Goal: Use online tool/utility

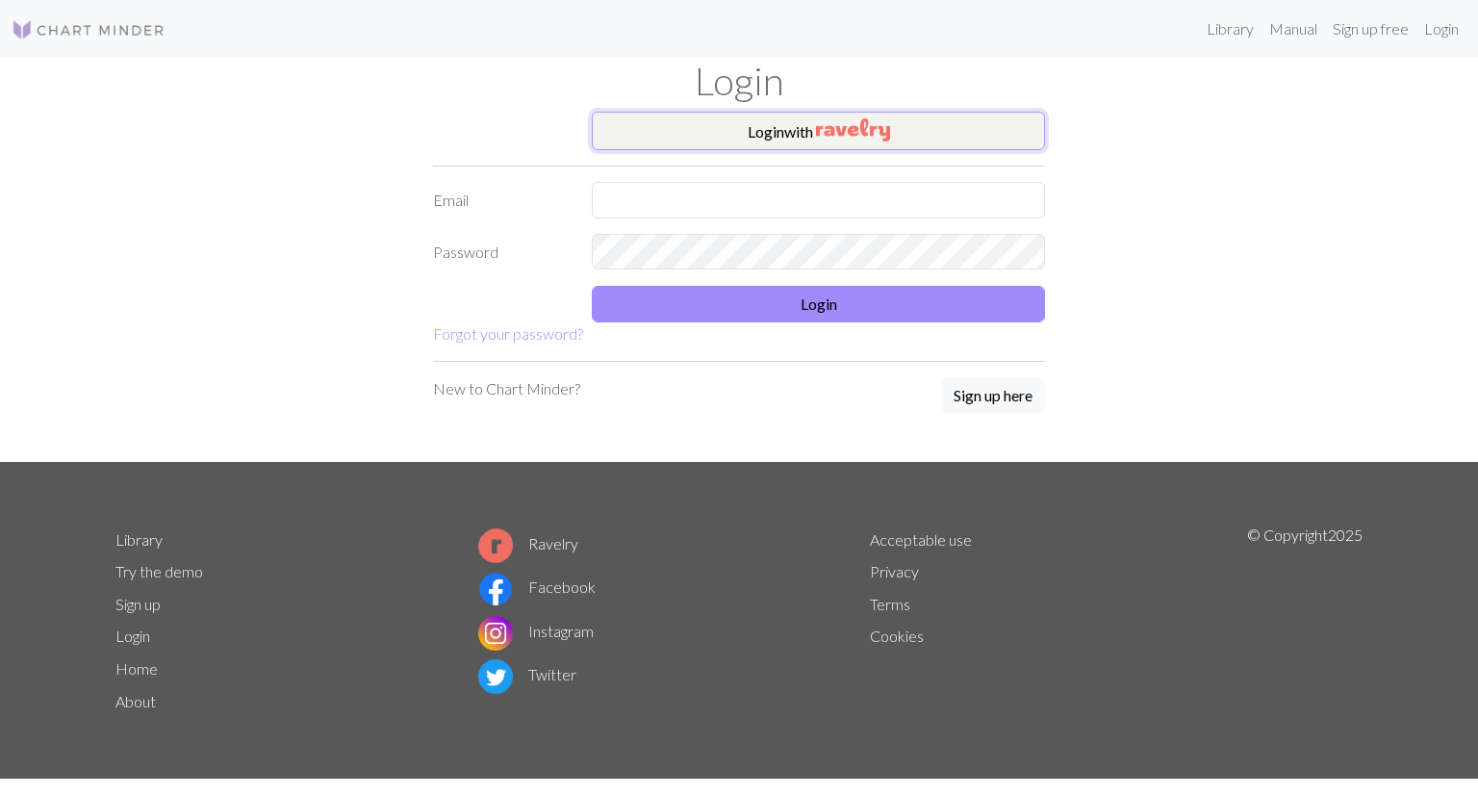
click at [823, 140] on img "button" at bounding box center [853, 129] width 74 height 23
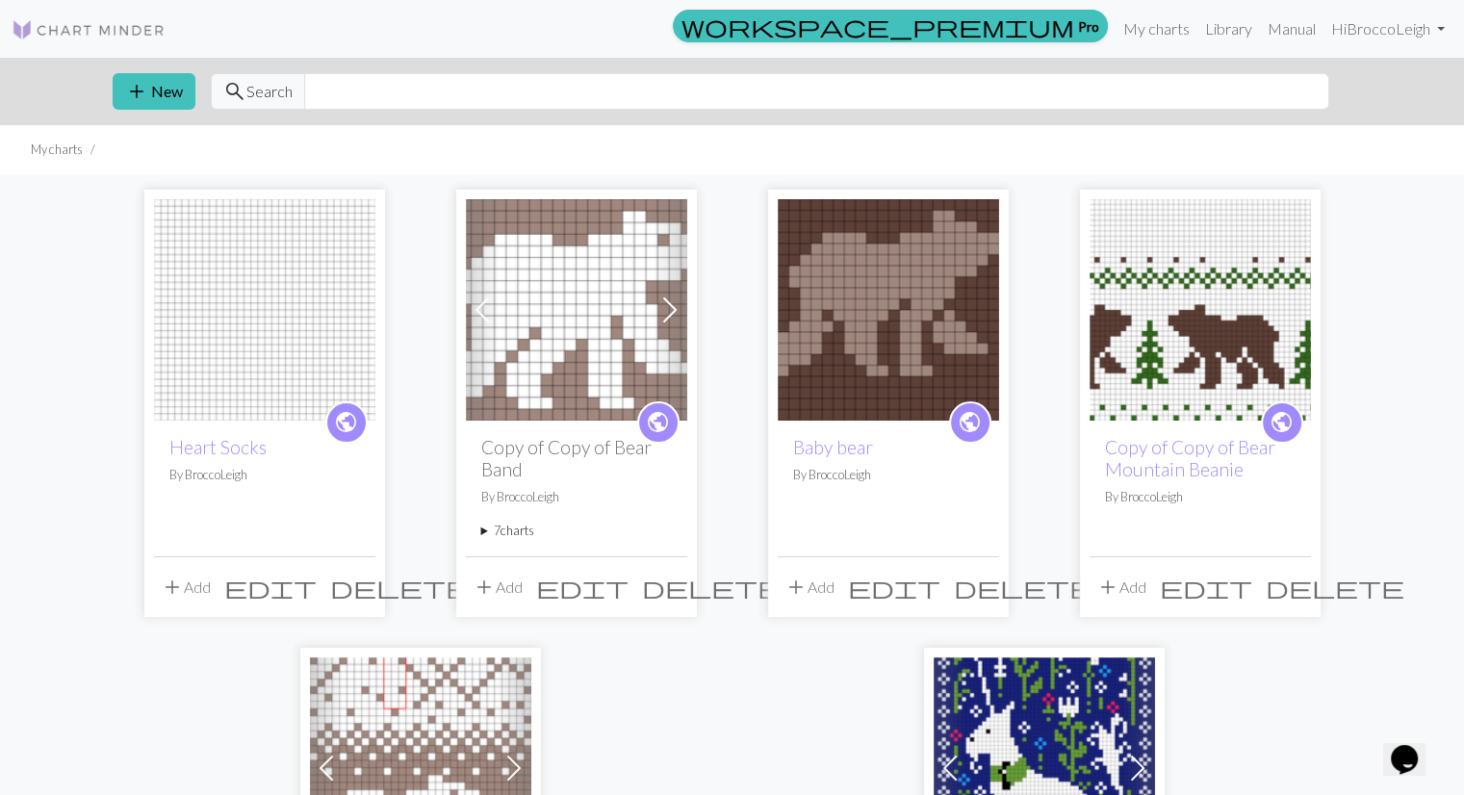
click at [255, 316] on img at bounding box center [264, 309] width 221 height 221
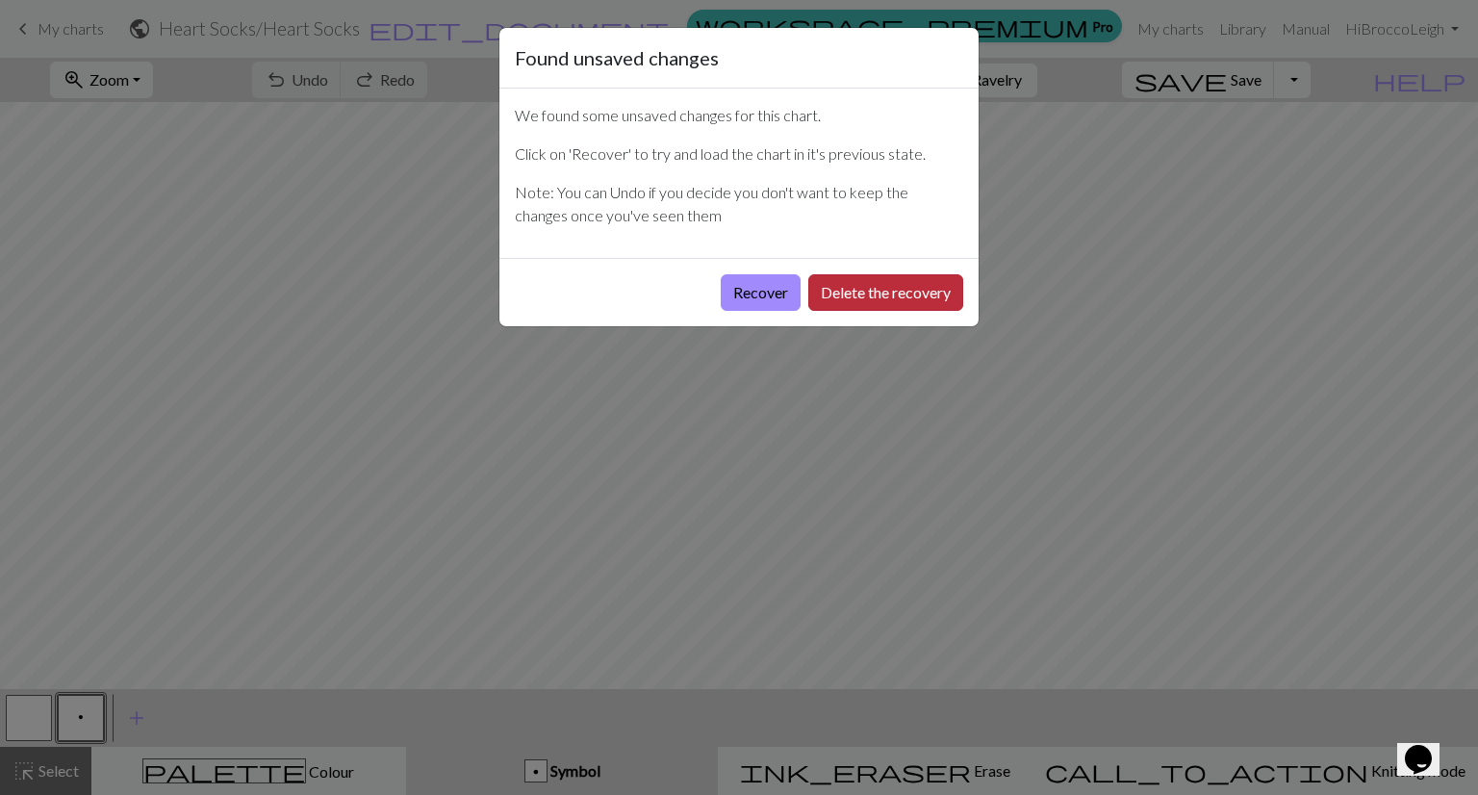
click at [863, 290] on button "Delete the recovery" at bounding box center [885, 292] width 155 height 37
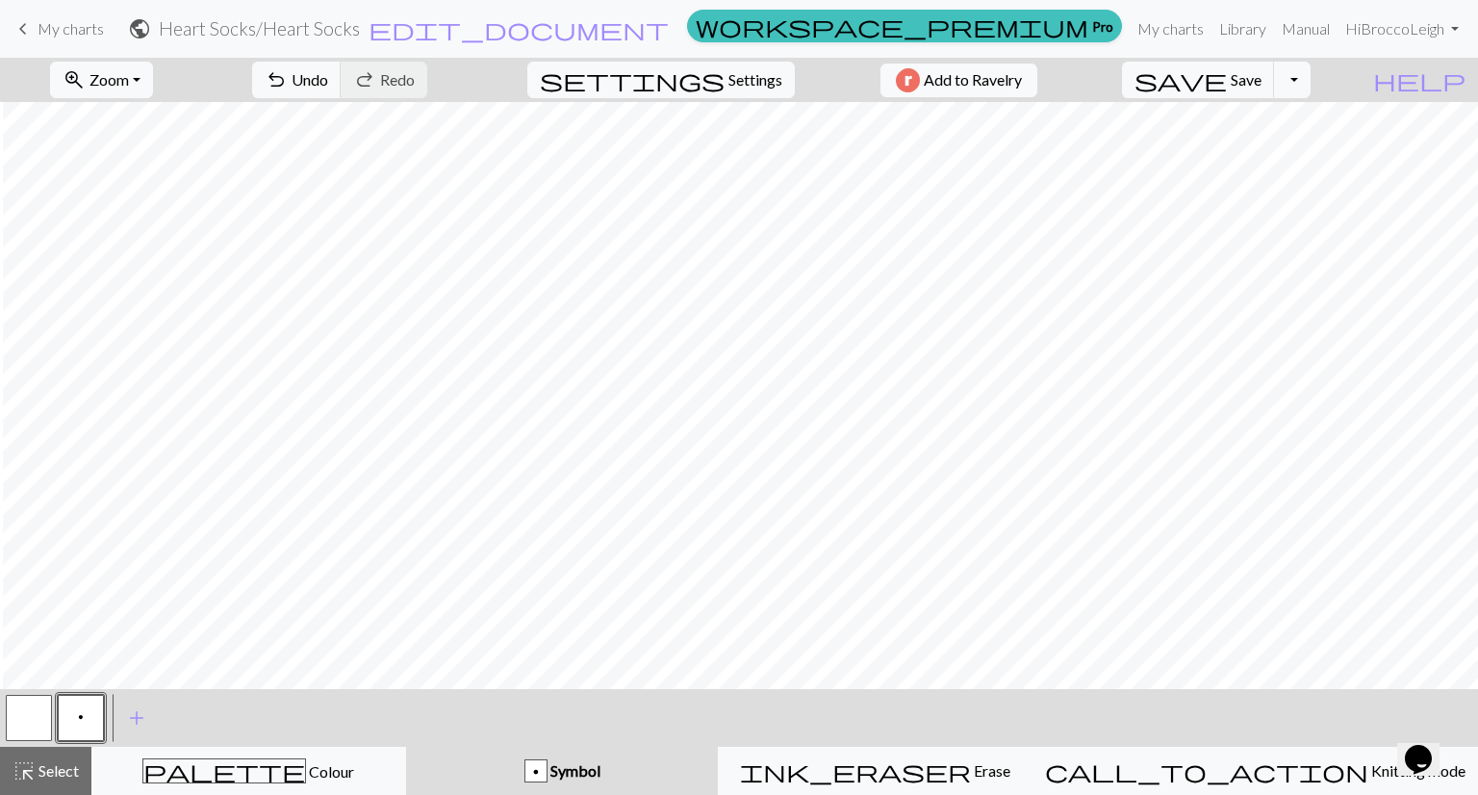
scroll to position [0, 3]
click at [22, 714] on button "button" at bounding box center [29, 718] width 46 height 46
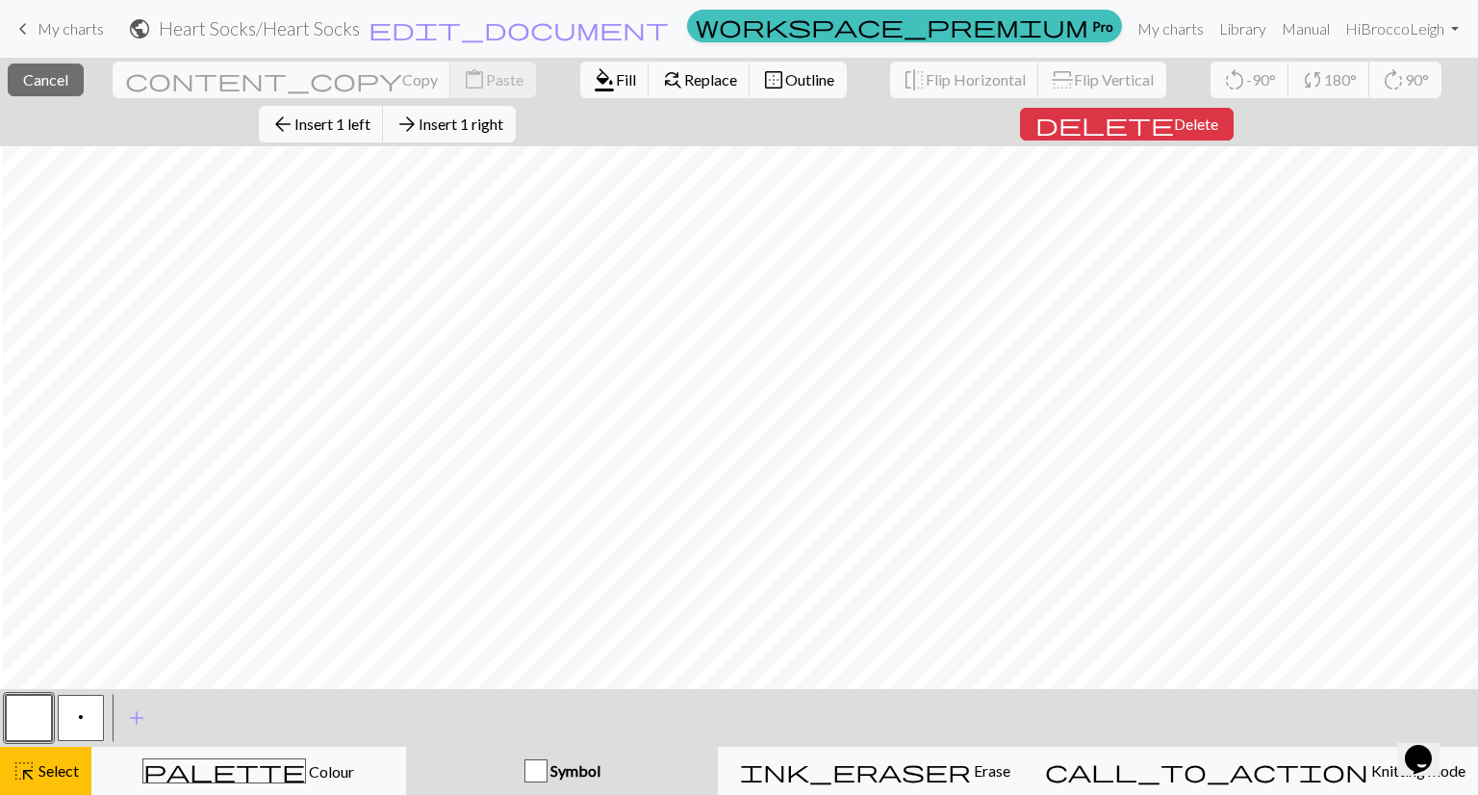
scroll to position [162, 0]
click at [370, 115] on span "Insert 1 left" at bounding box center [332, 124] width 76 height 18
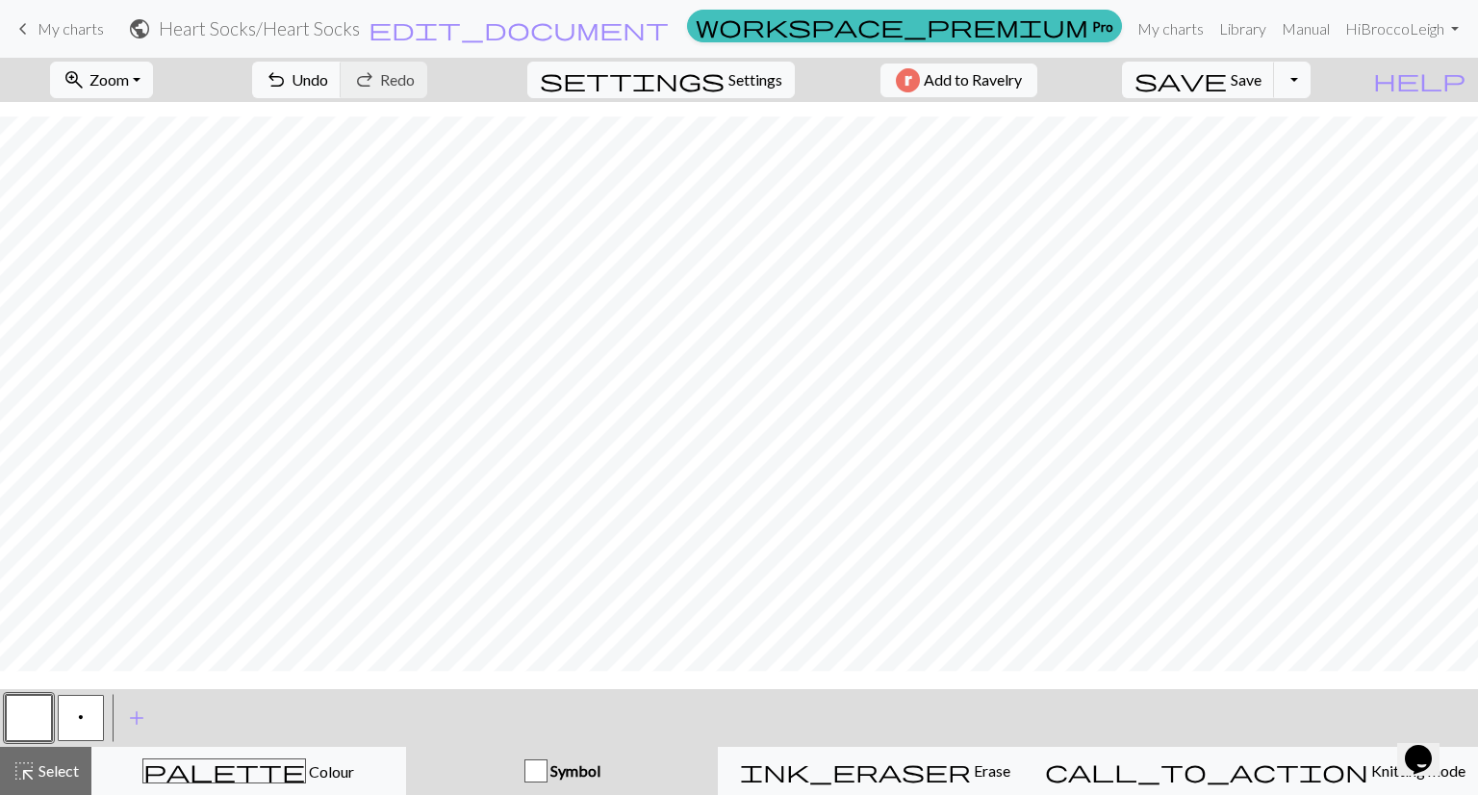
scroll to position [130, 0]
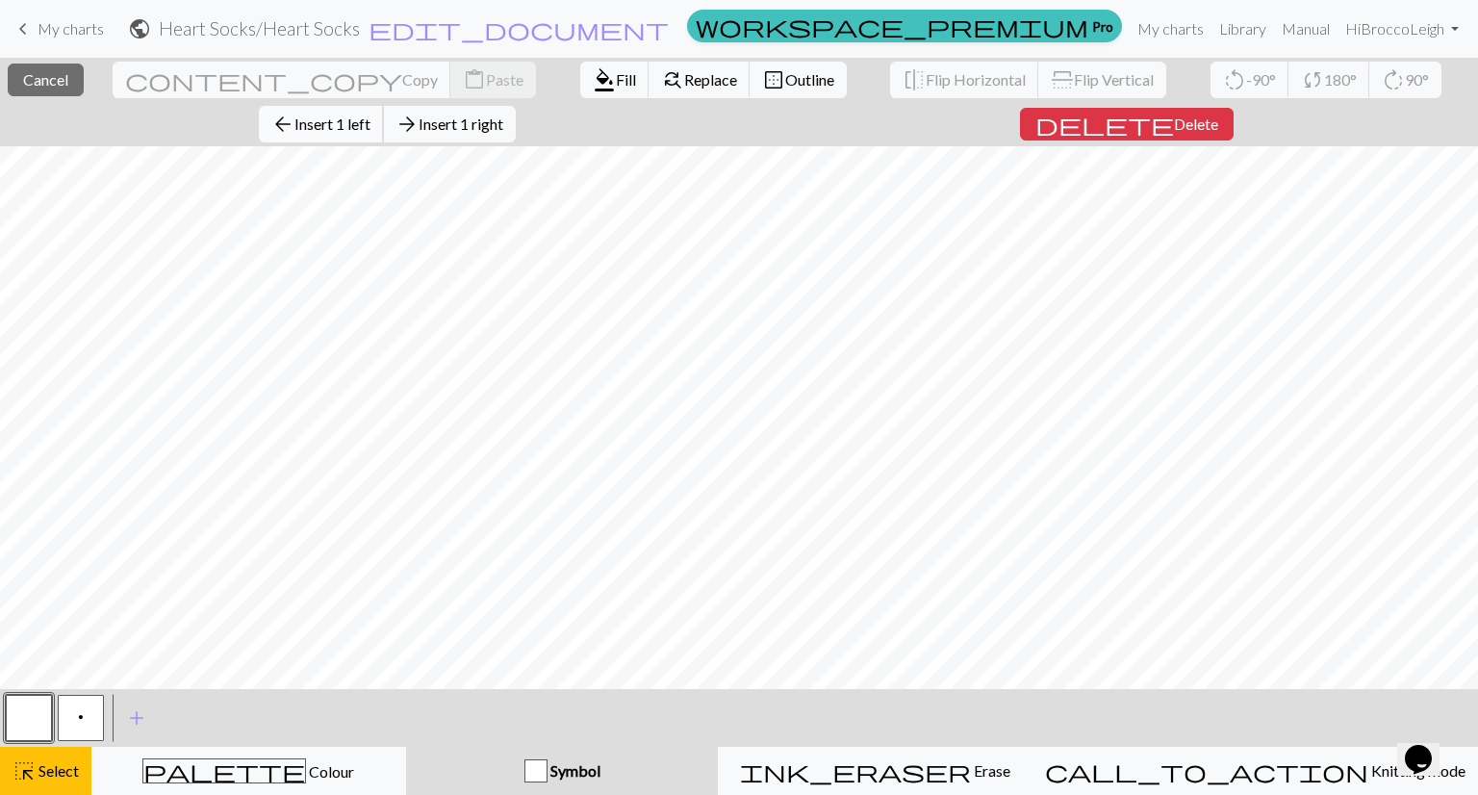
click at [370, 115] on span "Insert 1 left" at bounding box center [332, 124] width 76 height 18
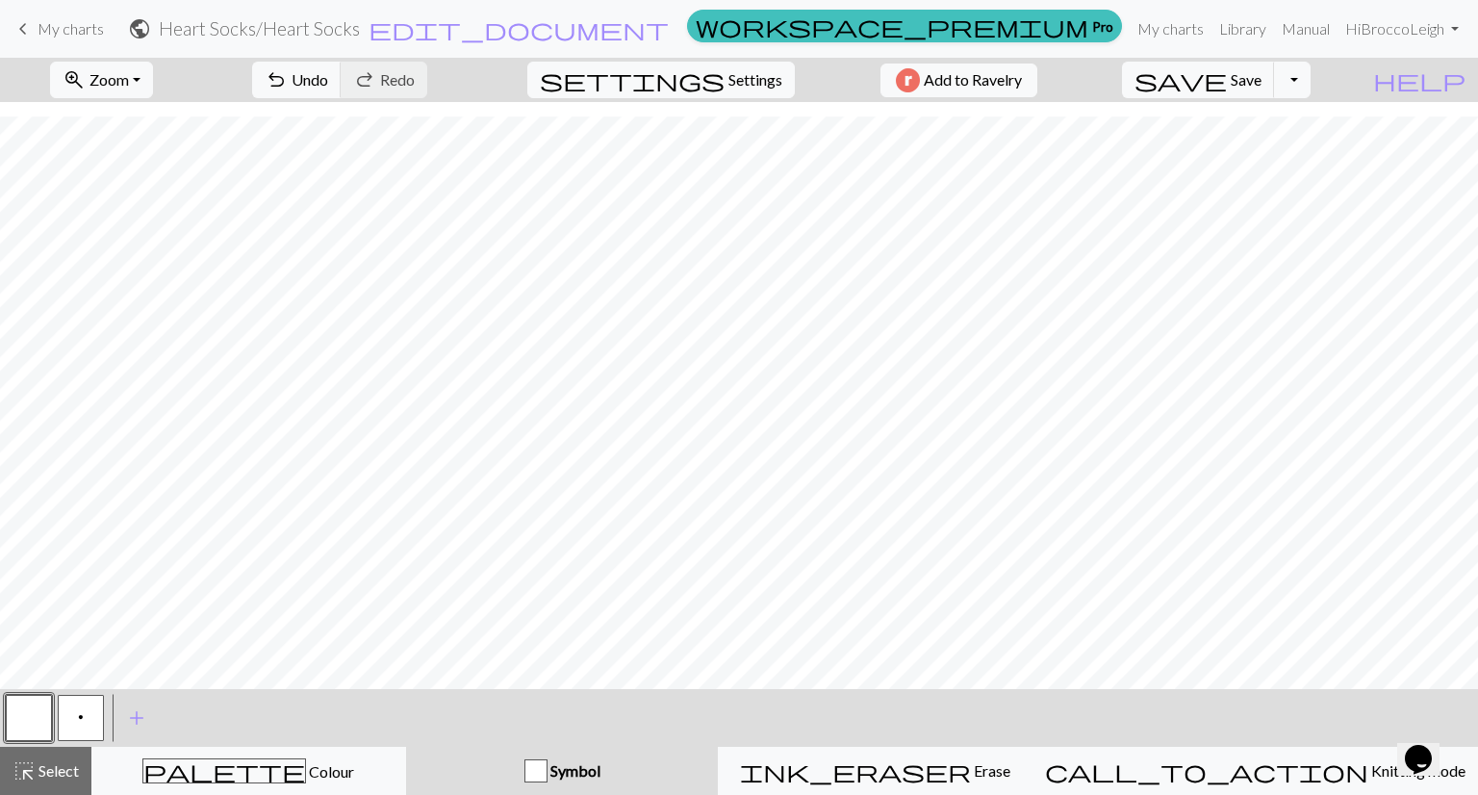
click at [89, 725] on button "p" at bounding box center [81, 718] width 46 height 46
click at [27, 724] on button "button" at bounding box center [29, 718] width 46 height 46
click at [89, 698] on button "p" at bounding box center [81, 718] width 46 height 46
click at [35, 713] on button "button" at bounding box center [29, 718] width 46 height 46
click at [88, 722] on button "p" at bounding box center [81, 718] width 46 height 46
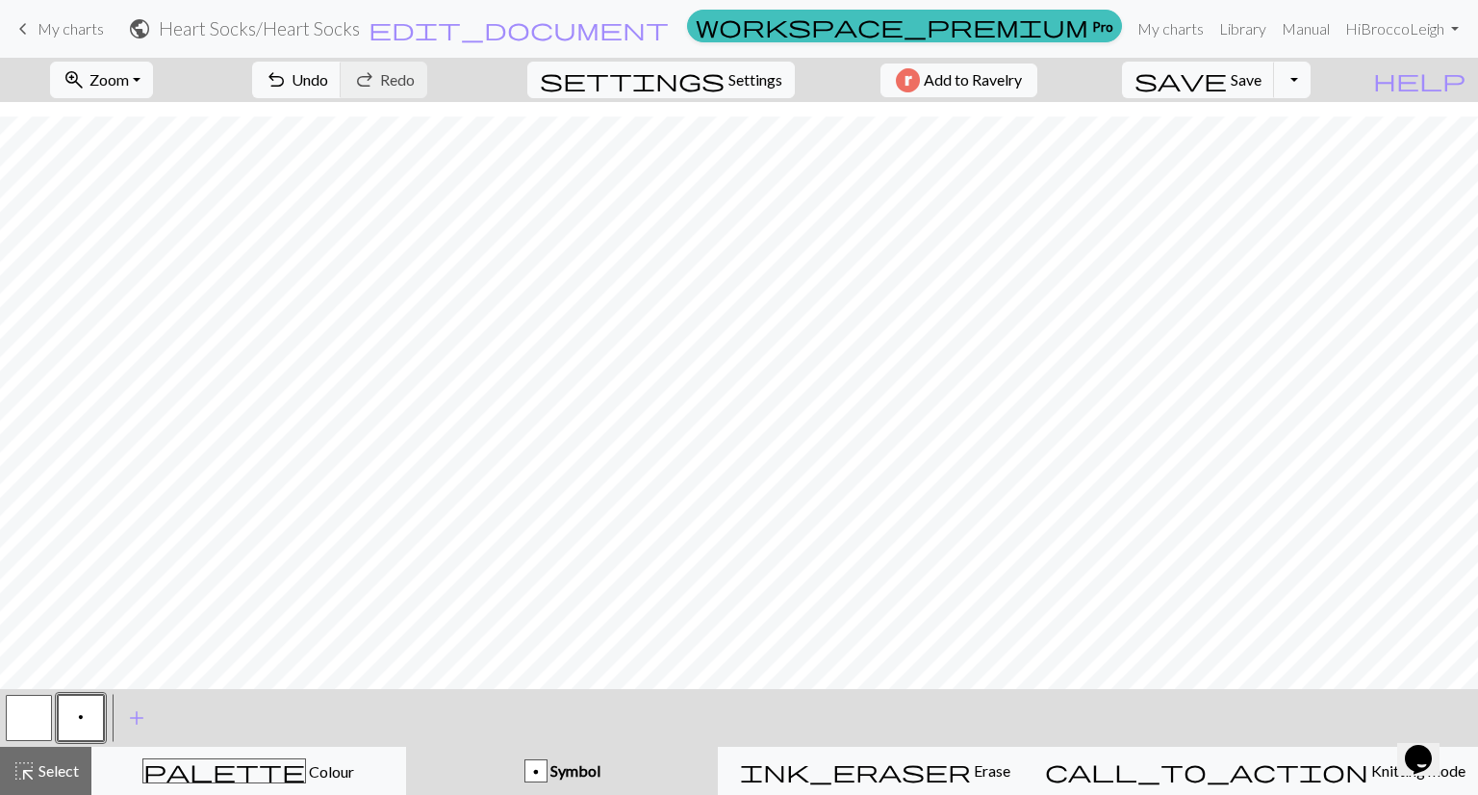
click at [33, 725] on button "button" at bounding box center [29, 718] width 46 height 46
click at [85, 713] on button "p" at bounding box center [81, 718] width 46 height 46
click at [23, 712] on button "button" at bounding box center [29, 718] width 46 height 46
click at [89, 716] on button "p" at bounding box center [81, 718] width 46 height 46
click at [42, 717] on button "button" at bounding box center [29, 718] width 46 height 46
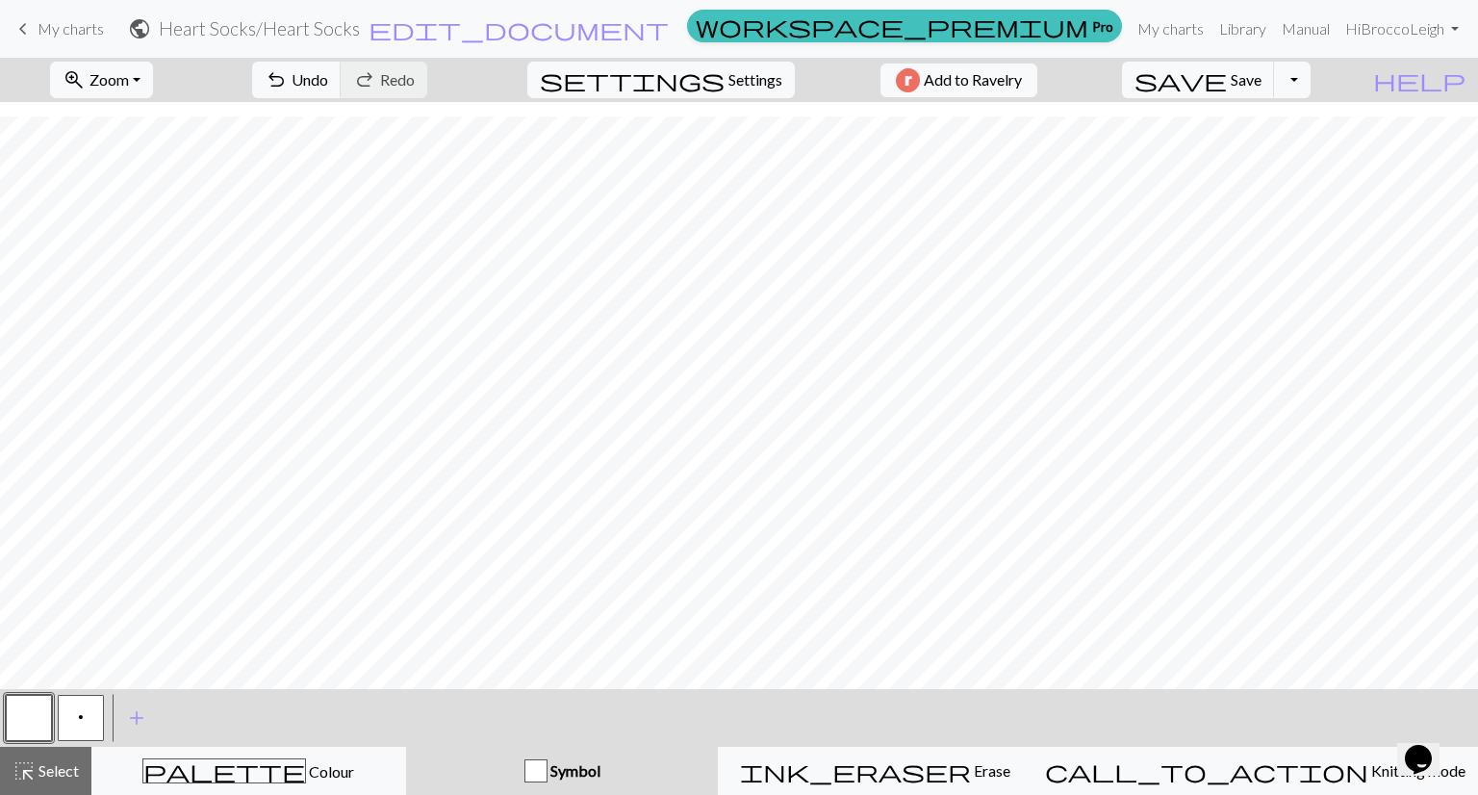
click at [84, 722] on button "p" at bounding box center [81, 718] width 46 height 46
click at [12, 725] on button "button" at bounding box center [29, 718] width 46 height 46
click at [69, 714] on button "p" at bounding box center [81, 718] width 46 height 46
click at [20, 722] on button "button" at bounding box center [29, 718] width 46 height 46
click at [90, 708] on button "p" at bounding box center [81, 718] width 46 height 46
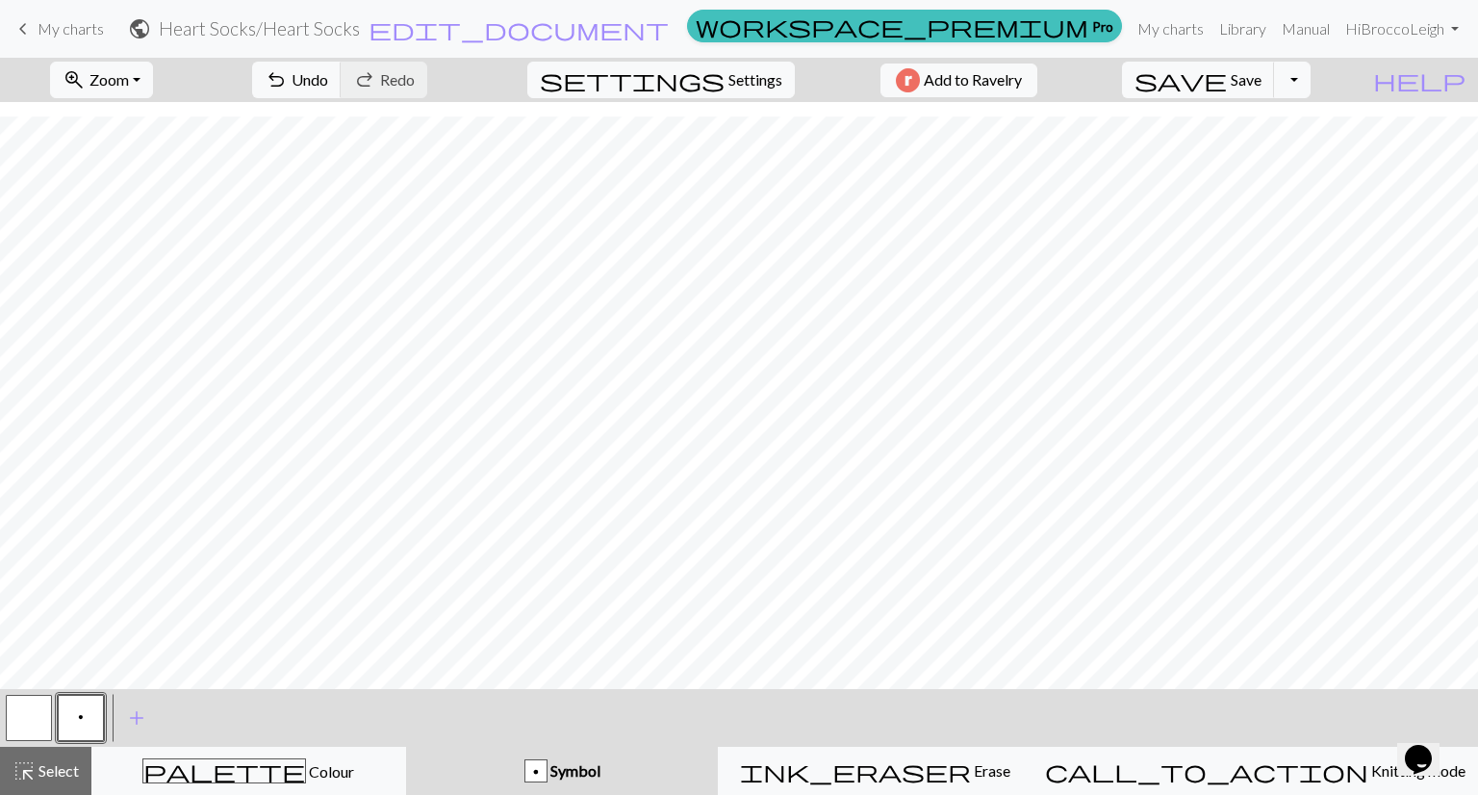
click at [24, 710] on button "button" at bounding box center [29, 718] width 46 height 46
